Goal: Task Accomplishment & Management: Manage account settings

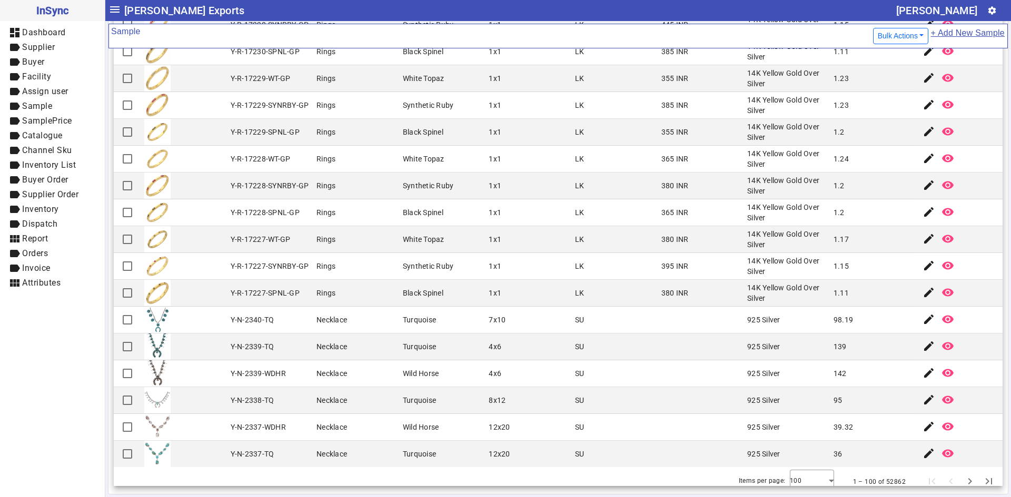
scroll to position [2272, 0]
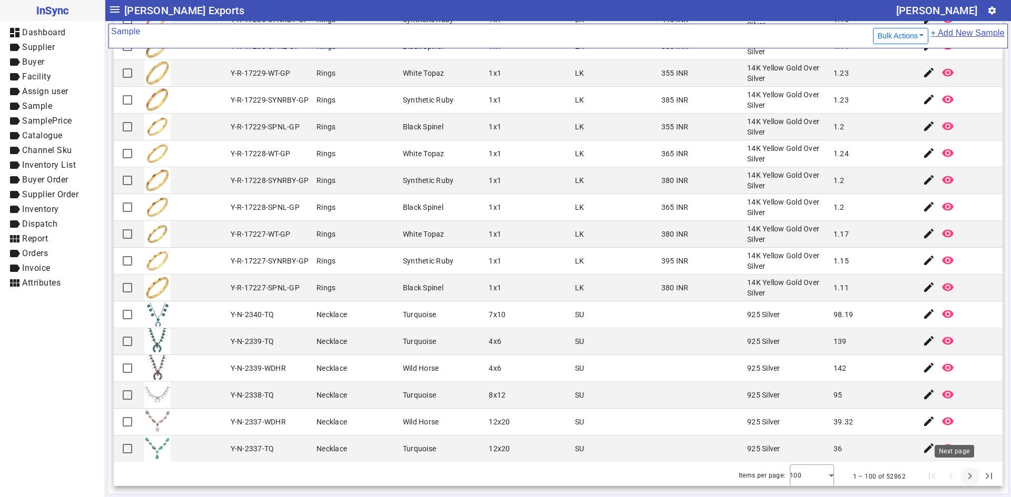
click at [957, 470] on span "Next page" at bounding box center [969, 476] width 25 height 25
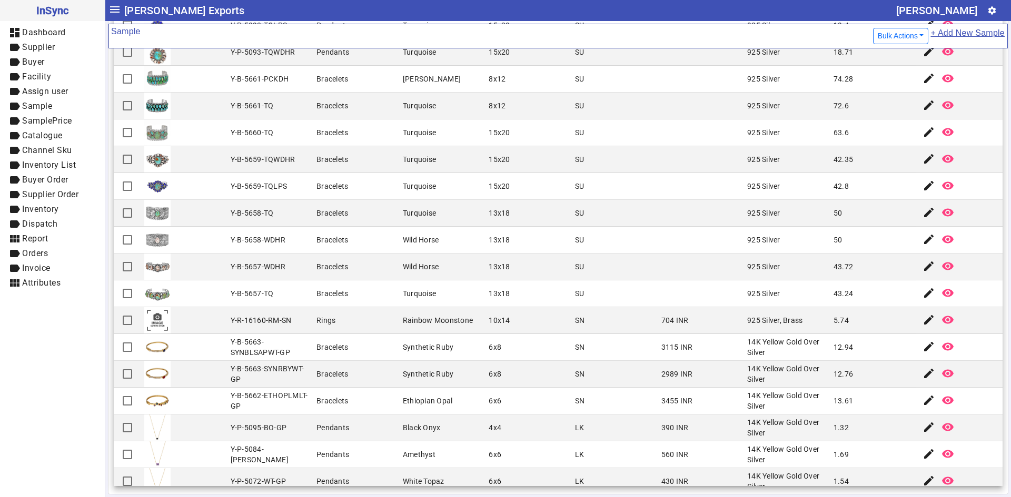
scroll to position [337, 0]
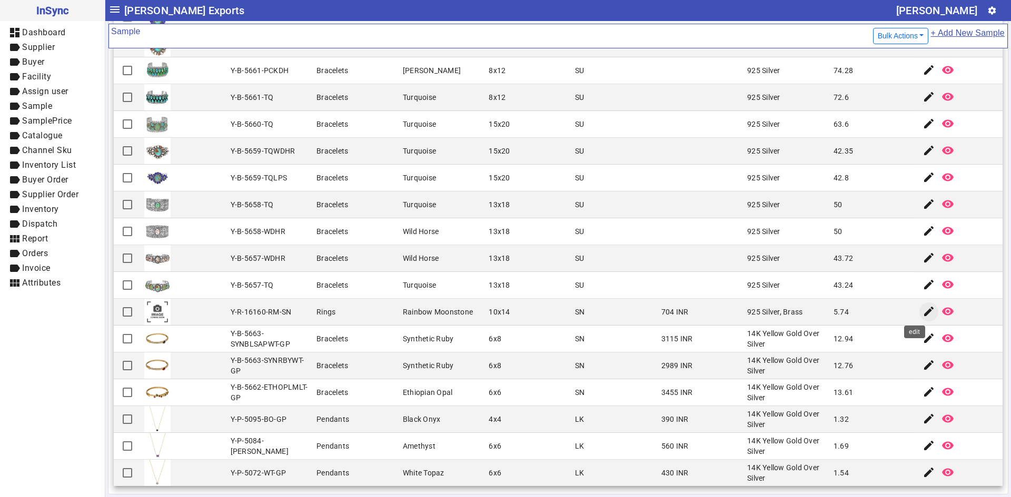
click at [922, 307] on mat-icon "edit" at bounding box center [928, 311] width 13 height 13
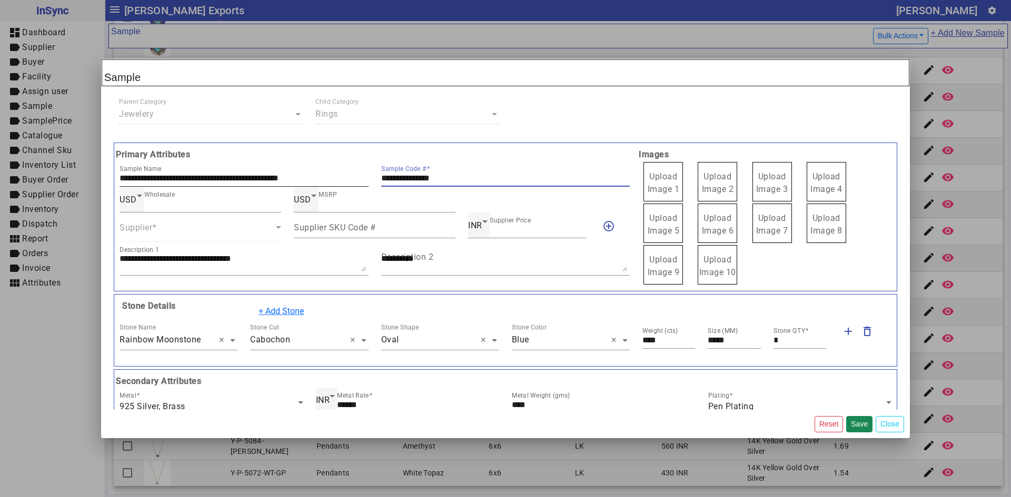
drag, startPoint x: 472, startPoint y: 178, endPoint x: 363, endPoint y: 178, distance: 109.5
click at [363, 178] on div "**********" at bounding box center [374, 174] width 523 height 26
click at [668, 189] on span "Upload Image 1" at bounding box center [663, 183] width 32 height 23
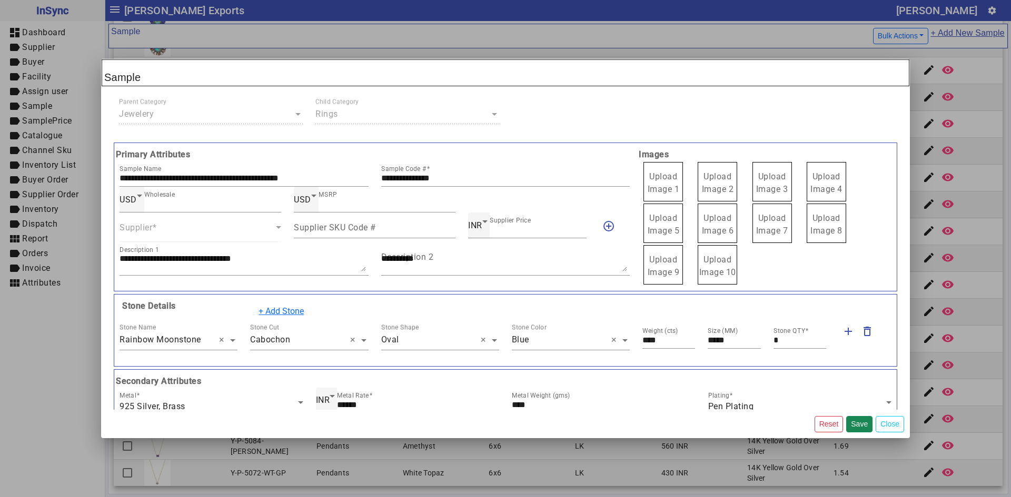
click at [0, 0] on input "Upload Image 1" at bounding box center [0, 0] width 0 height 0
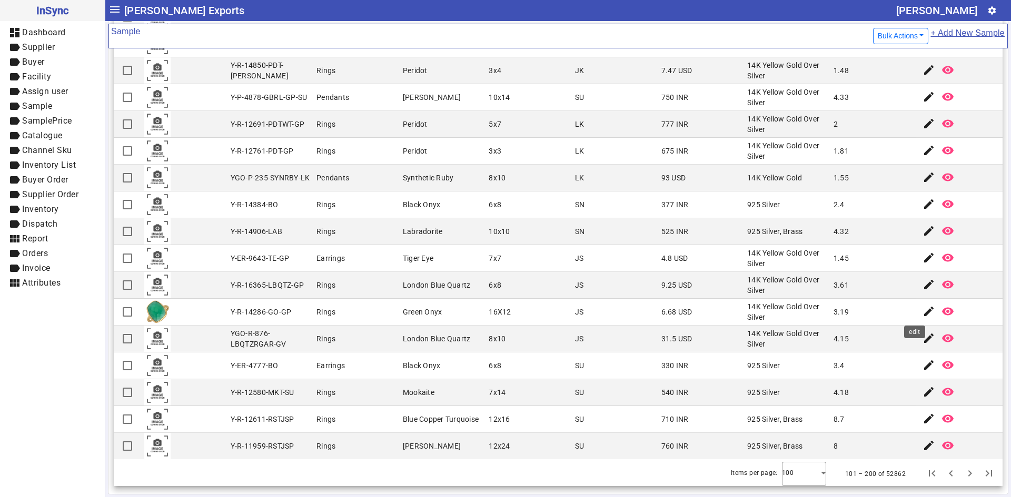
scroll to position [2245, 0]
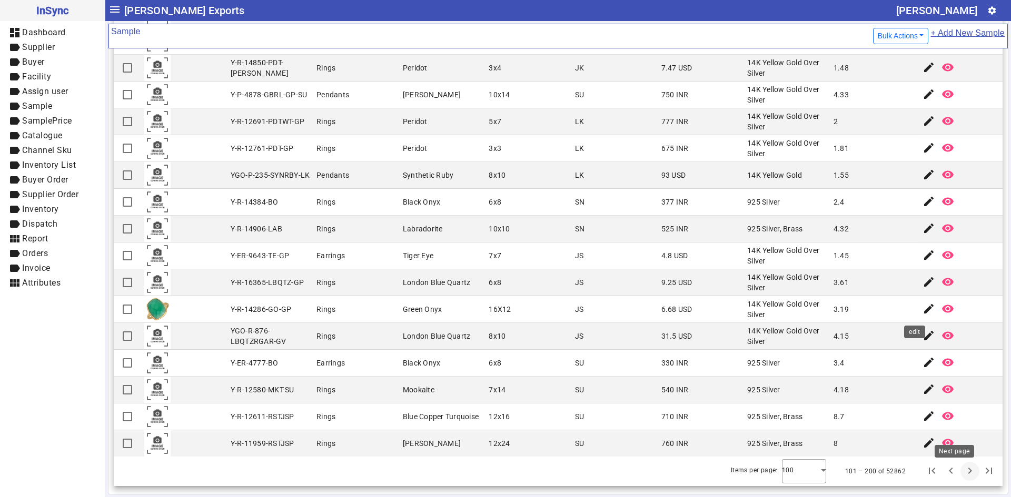
click at [957, 476] on span "Next page" at bounding box center [969, 471] width 25 height 25
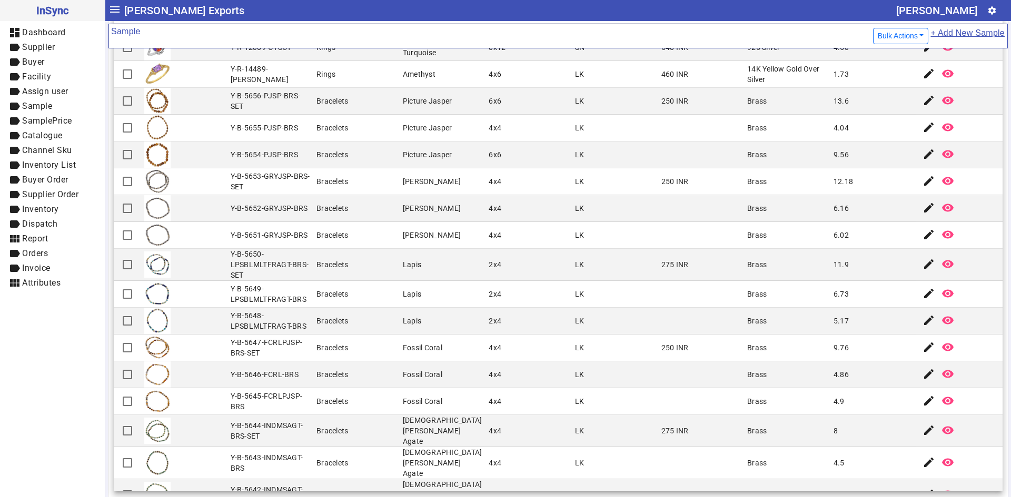
scroll to position [211, 0]
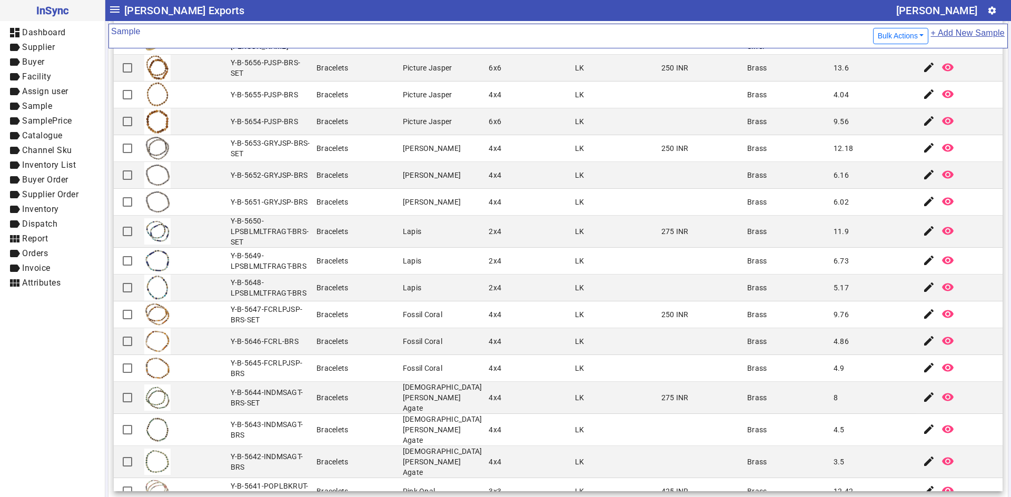
click at [728, 334] on mat-cell at bounding box center [701, 341] width 86 height 27
click at [448, 403] on mat-cell "[DEMOGRAPHIC_DATA] [PERSON_NAME] Agate" at bounding box center [443, 398] width 86 height 32
click at [848, 313] on mat-cell "9.76" at bounding box center [873, 315] width 86 height 27
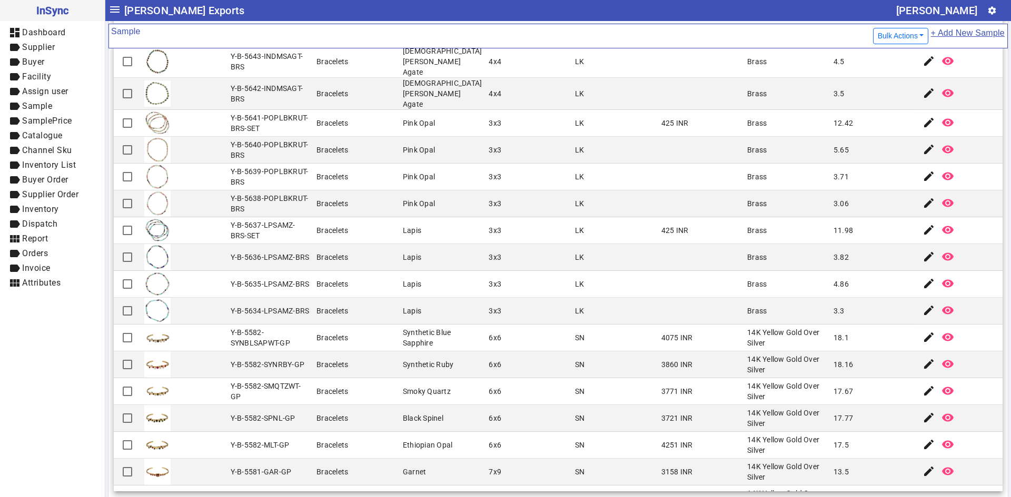
scroll to position [2251, 0]
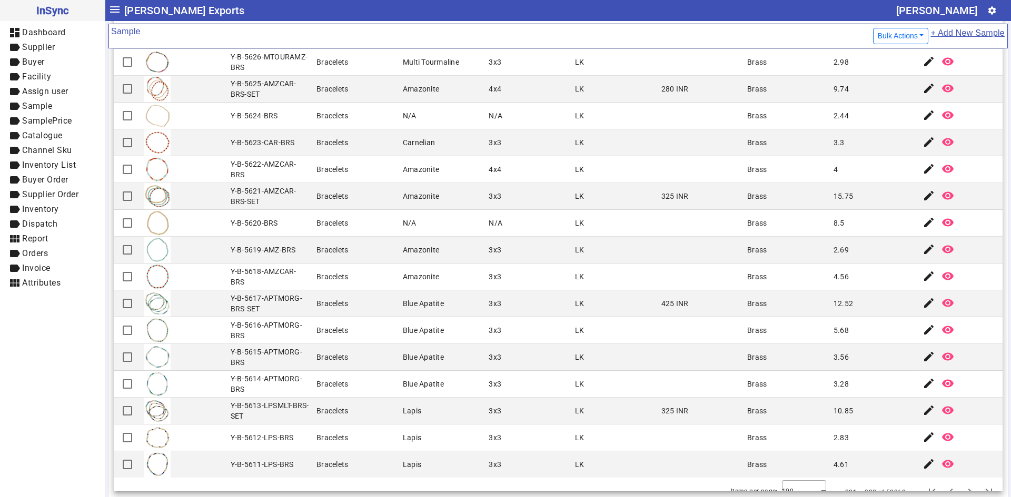
click at [485, 433] on mat-cell "3x3" at bounding box center [528, 438] width 86 height 27
click at [916, 425] on span "button" at bounding box center [928, 437] width 25 height 25
